Goal: Communication & Community: Ask a question

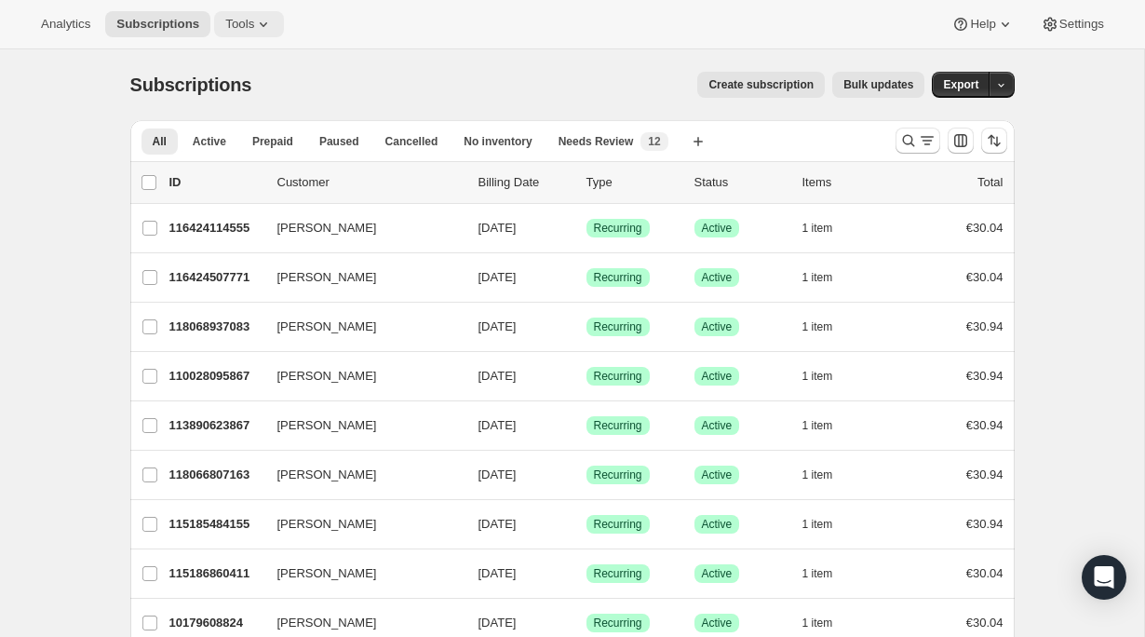
click at [263, 20] on icon at bounding box center [263, 24] width 19 height 19
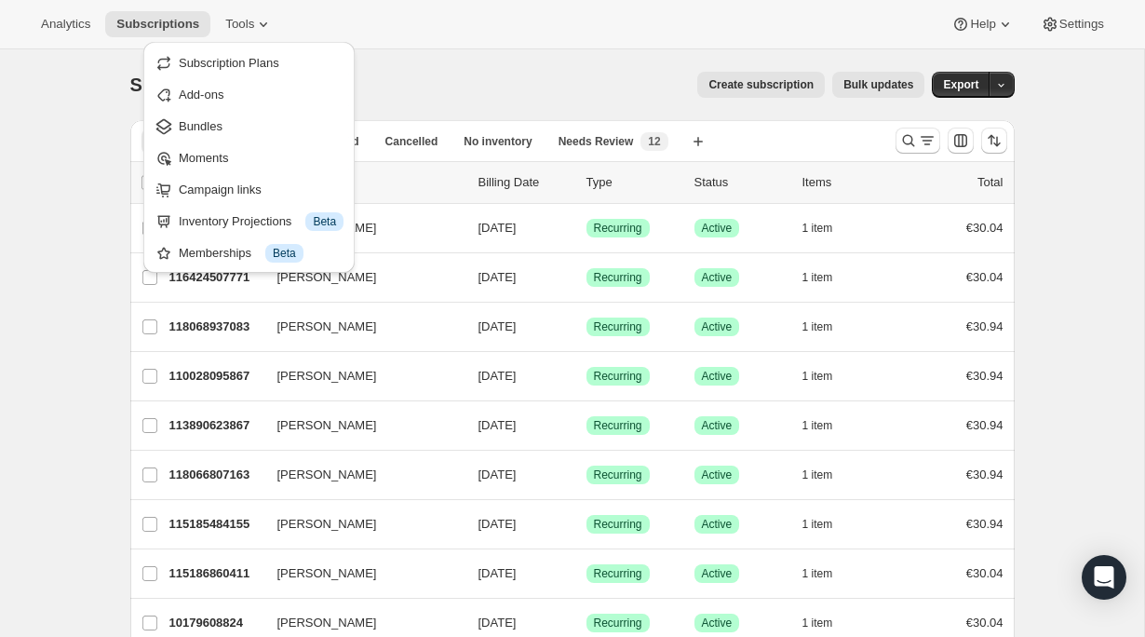
click at [441, 59] on div "Subscriptions. This page is ready Subscriptions Create subscription Bulk update…" at bounding box center [572, 84] width 884 height 71
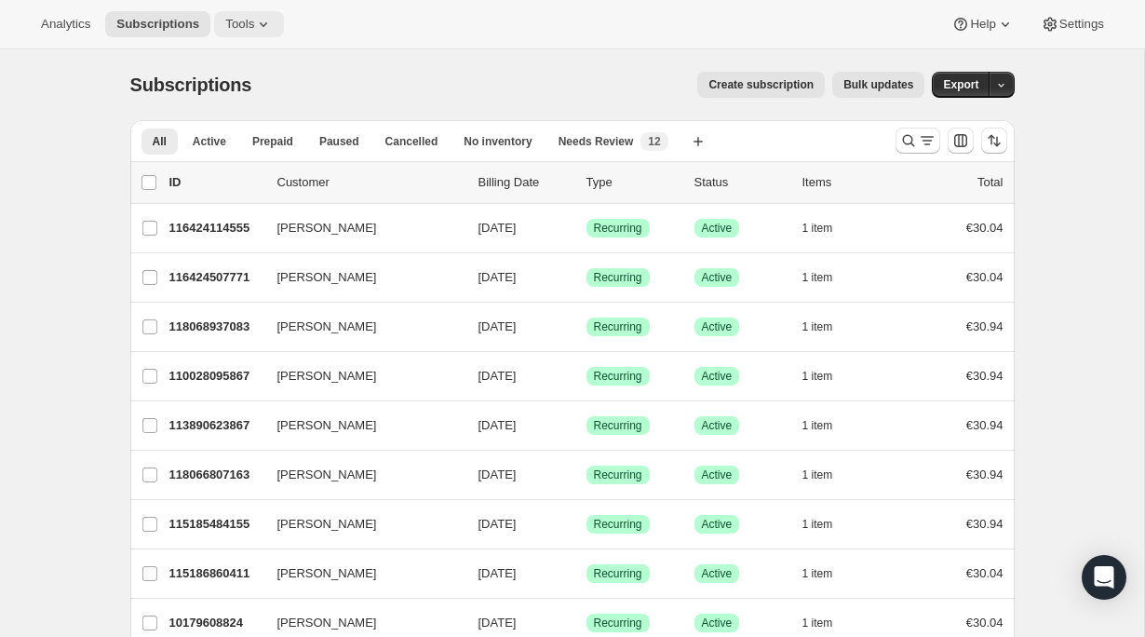
click at [260, 17] on icon at bounding box center [263, 24] width 19 height 19
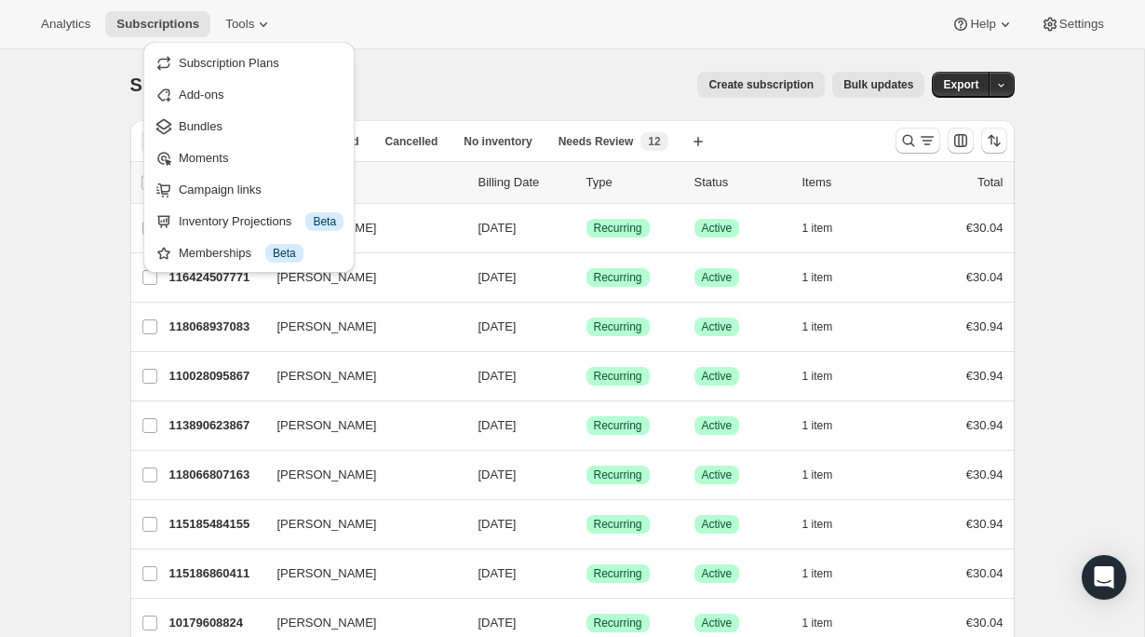
click at [399, 34] on div "Analytics Subscriptions Tools Help Settings" at bounding box center [572, 24] width 1145 height 49
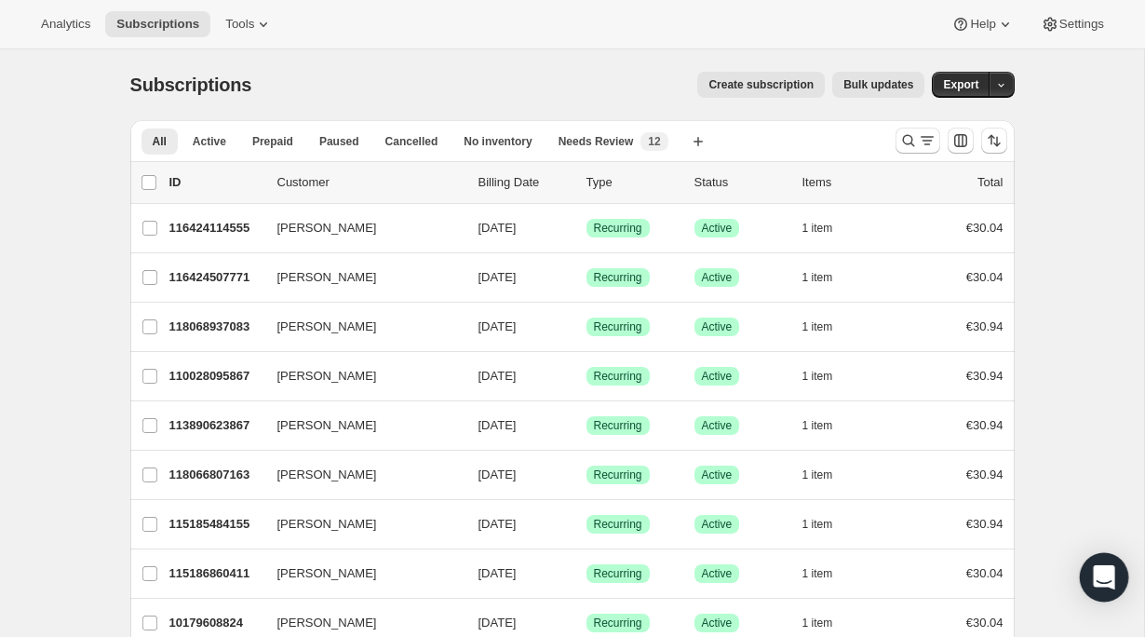
click at [1102, 577] on icon "Open Intercom Messenger" at bounding box center [1103, 577] width 21 height 24
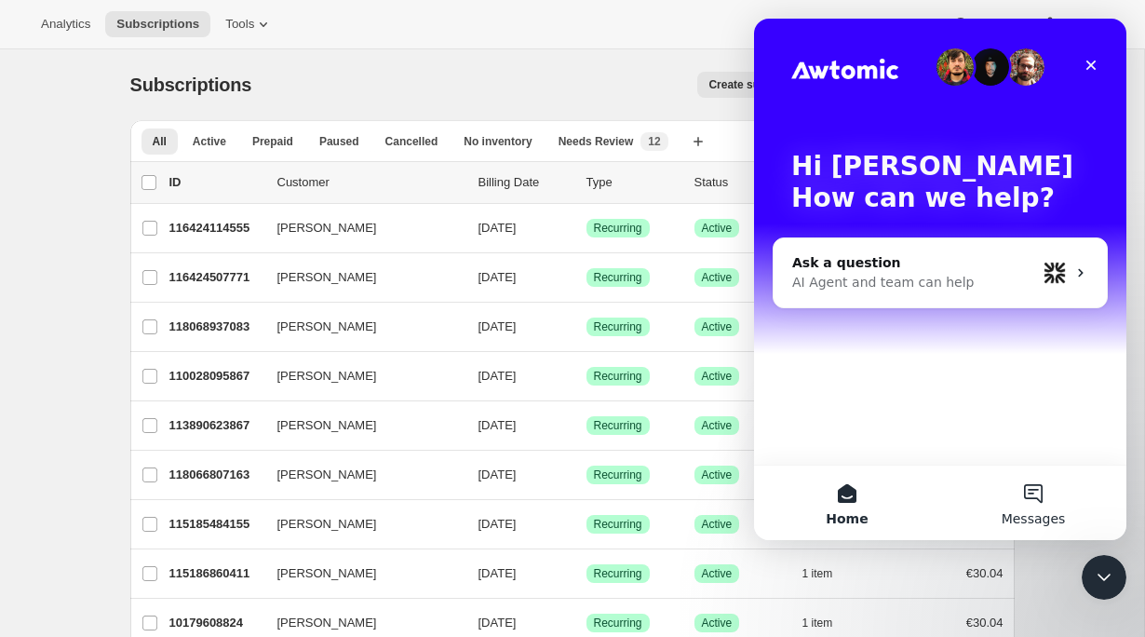
click at [1047, 506] on button "Messages" at bounding box center [1033, 502] width 186 height 74
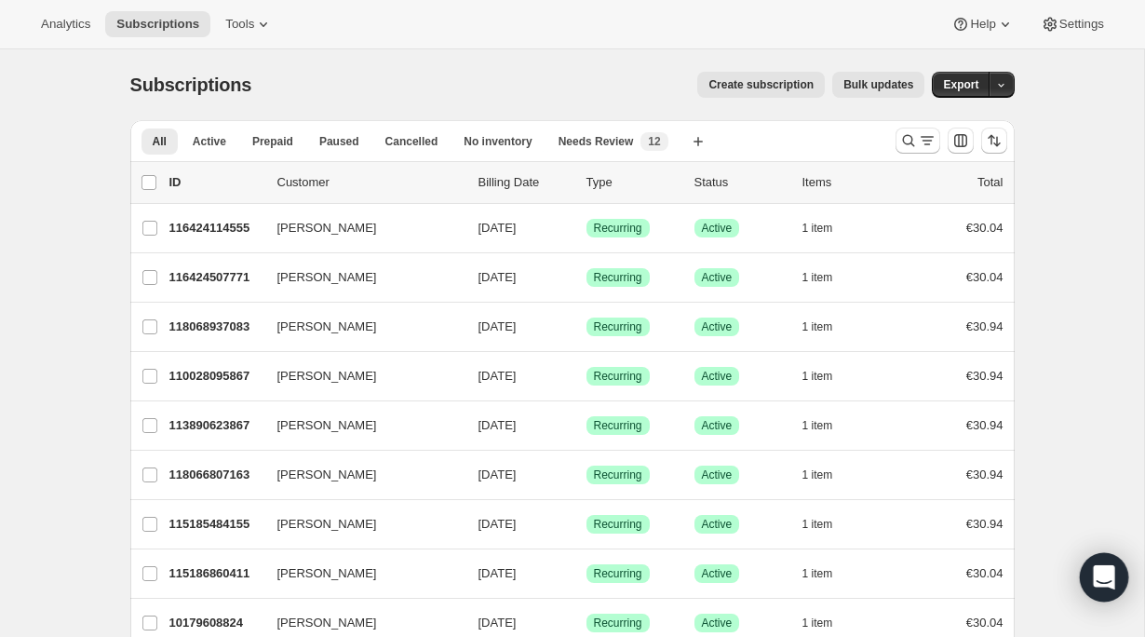
click at [1103, 577] on icon "Open Intercom Messenger" at bounding box center [1103, 577] width 21 height 24
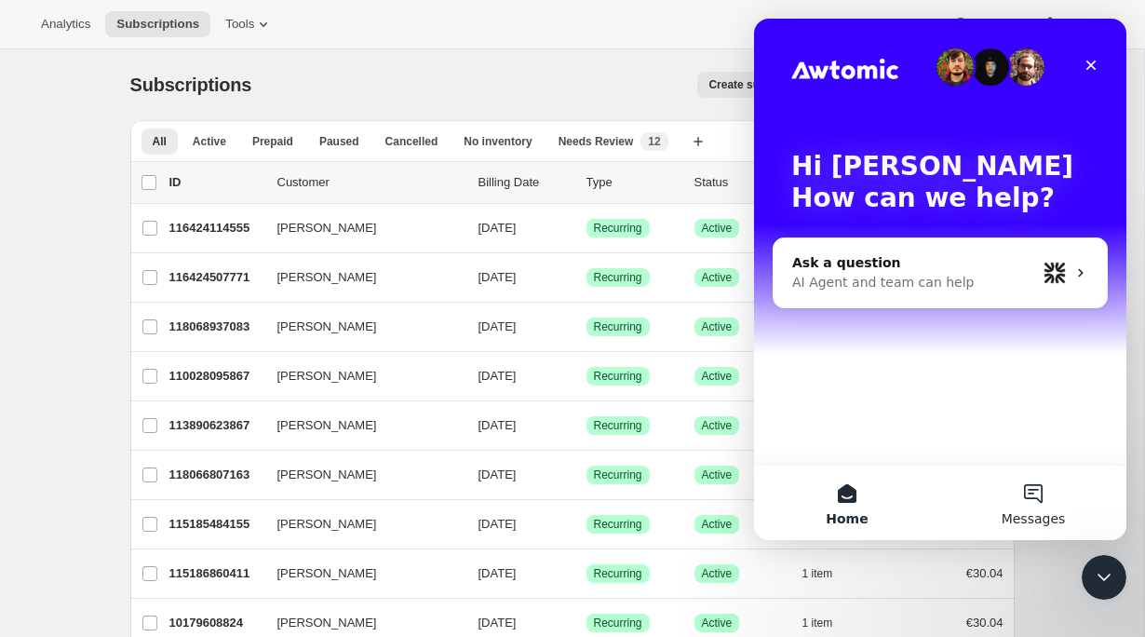
click at [1038, 494] on button "Messages" at bounding box center [1033, 502] width 186 height 74
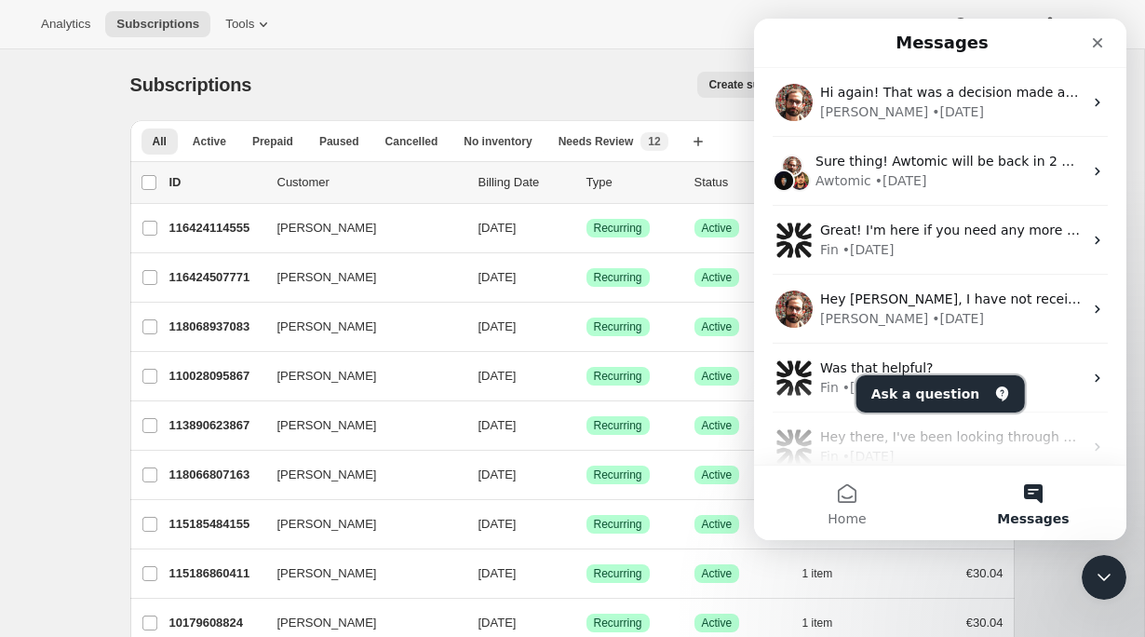
click at [940, 392] on button "Ask a question" at bounding box center [940, 393] width 168 height 37
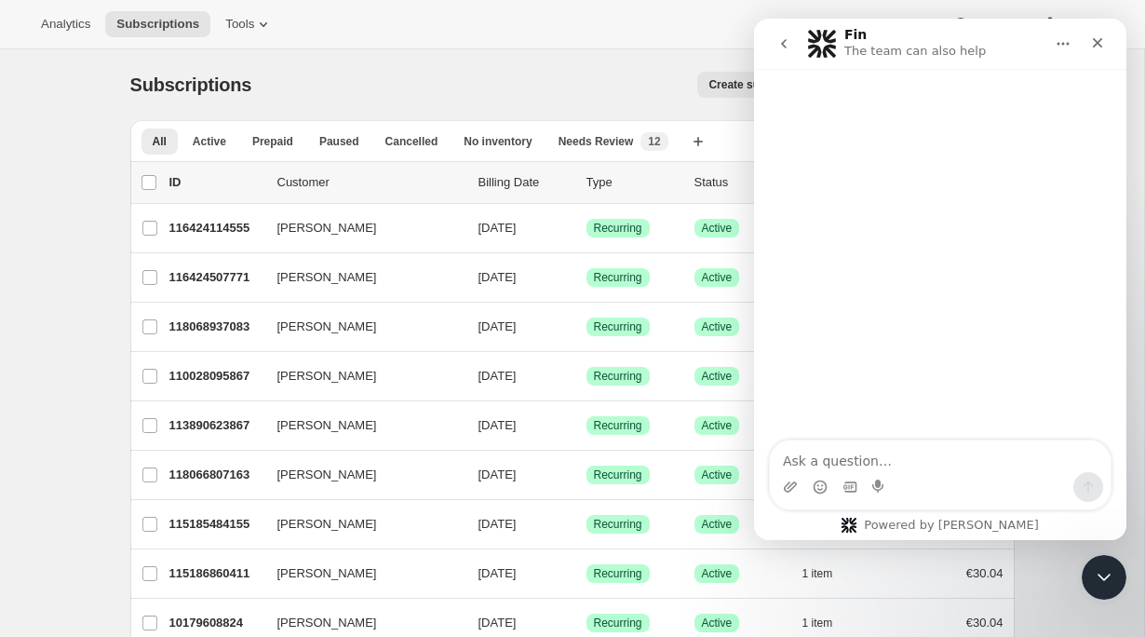
click at [835, 451] on textarea "Ask a question…" at bounding box center [940, 456] width 341 height 32
type textarea "Hi,"
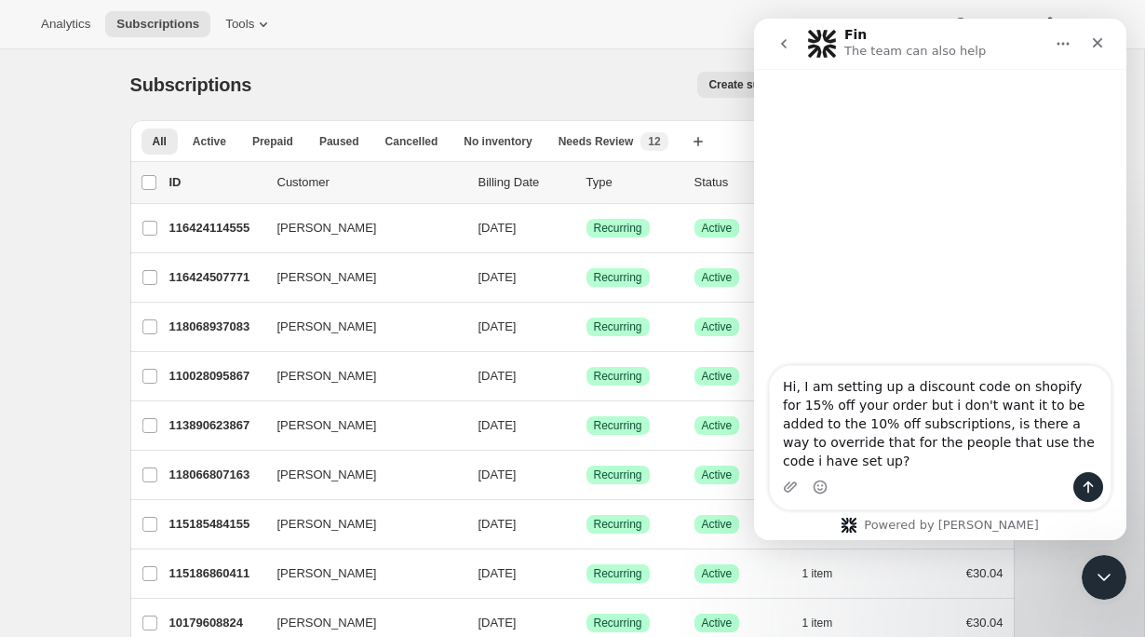
click at [808, 461] on textarea "Hi, I am setting up a discount code on shopify for 15% off your order but i don…" at bounding box center [940, 419] width 341 height 106
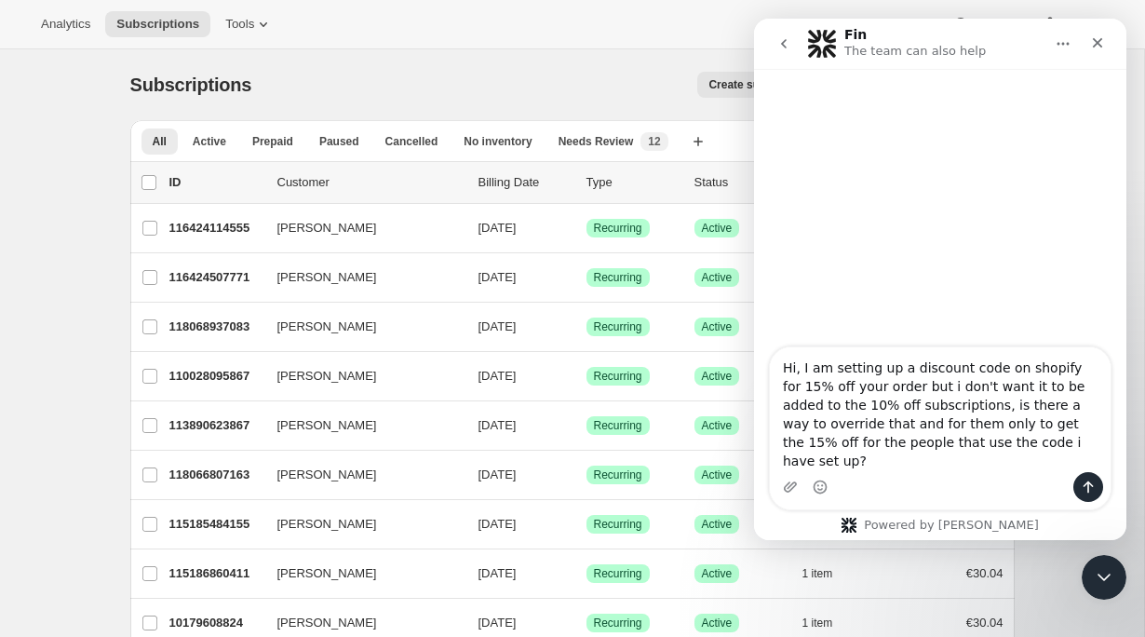
click at [1033, 463] on textarea "Hi, I am setting up a discount code on shopify for 15% off your order but i don…" at bounding box center [940, 409] width 341 height 125
type textarea "Hi, I am setting up a discount code on shopify for 15% off your order but i don…"
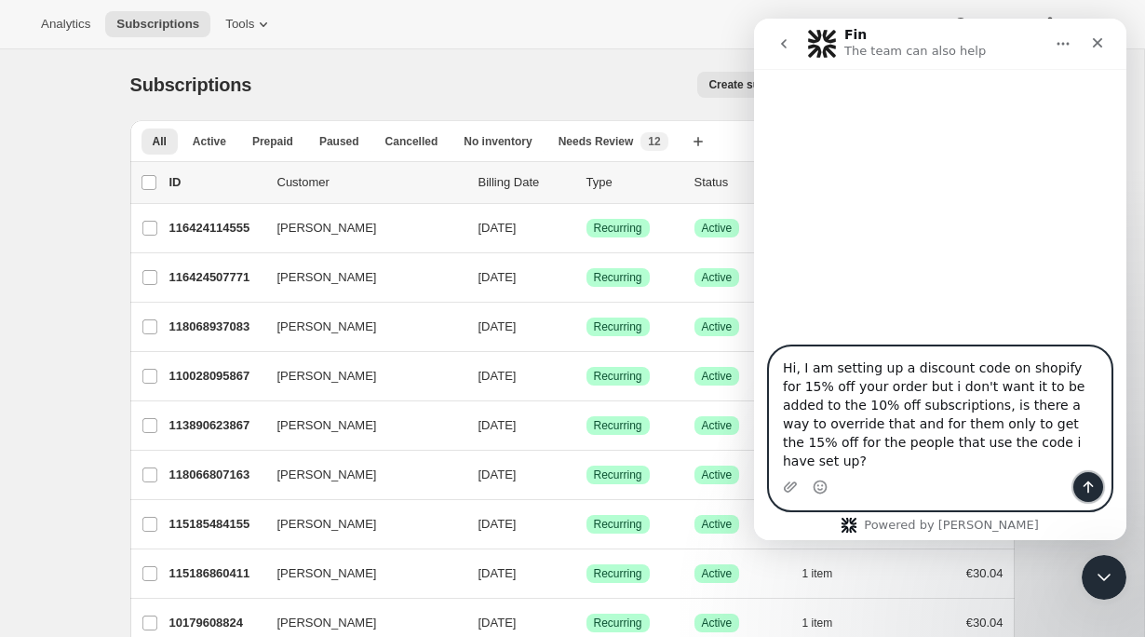
click at [1089, 493] on icon "Send a message…" at bounding box center [1087, 486] width 15 height 15
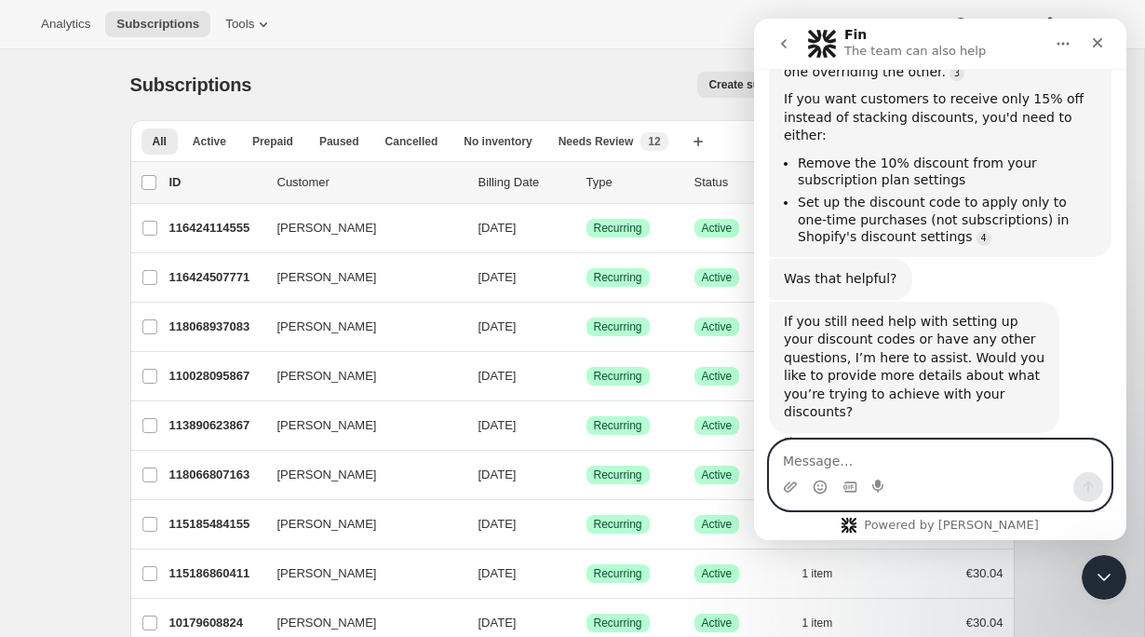
scroll to position [464, 0]
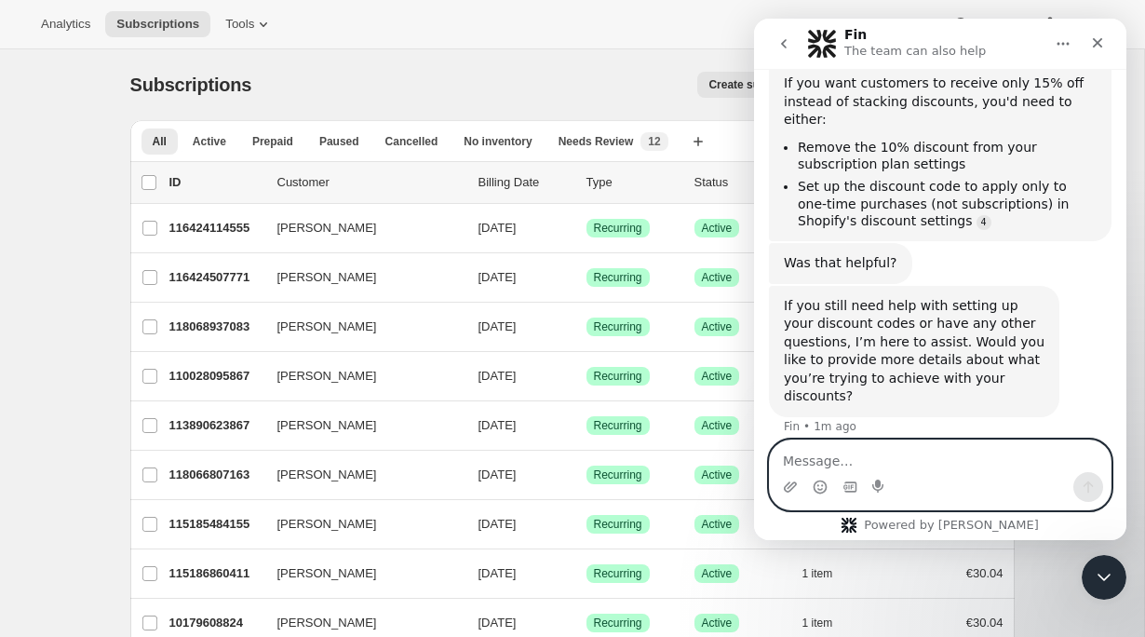
click at [812, 453] on textarea "Message…" at bounding box center [940, 456] width 341 height 32
type textarea "no thats ok thanks"
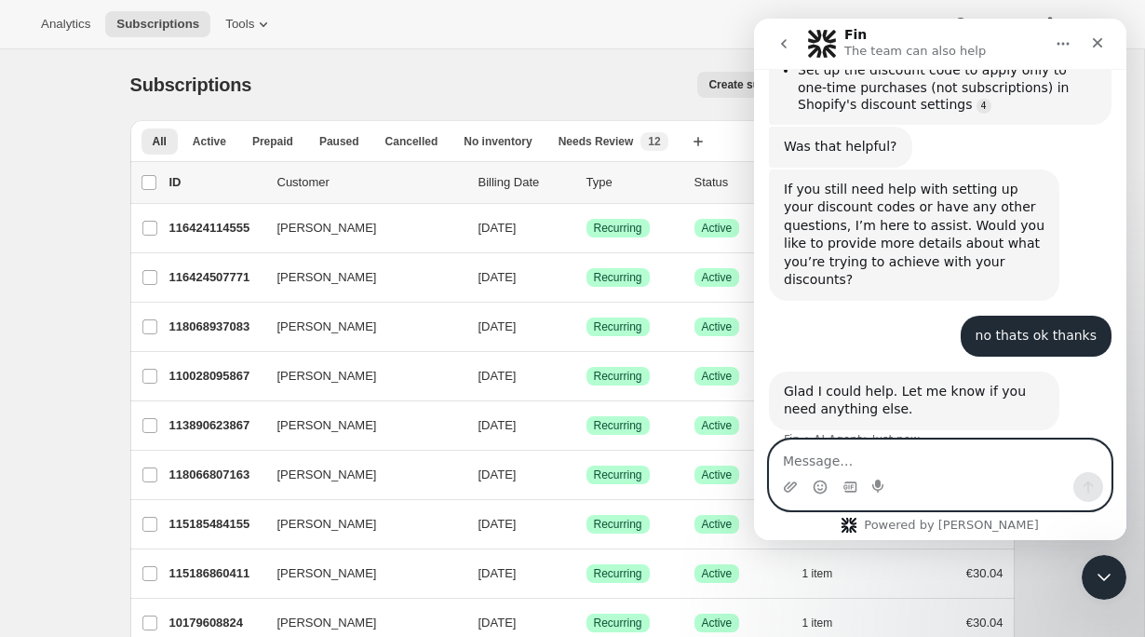
scroll to position [594, 0]
